Goal: Find specific page/section: Find specific page/section

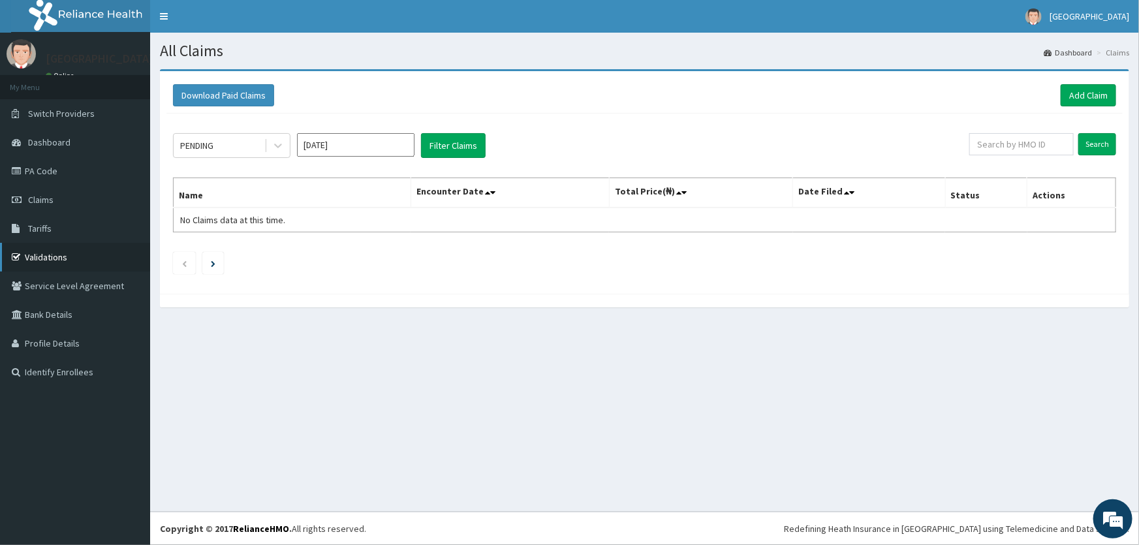
click at [54, 260] on link "Validations" at bounding box center [75, 257] width 150 height 29
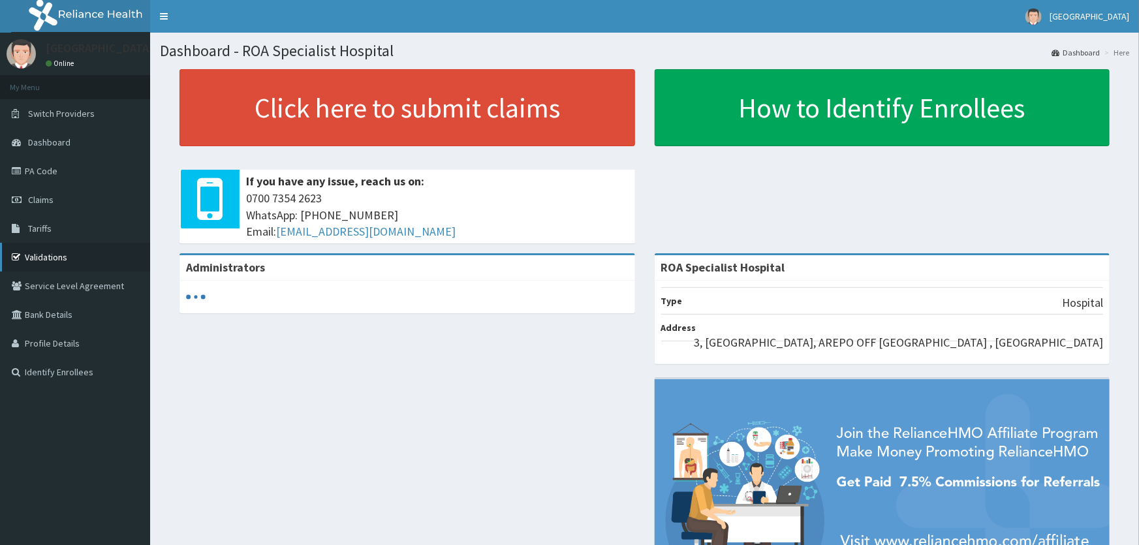
click at [39, 251] on link "Validations" at bounding box center [75, 257] width 150 height 29
